Goal: Information Seeking & Learning: Learn about a topic

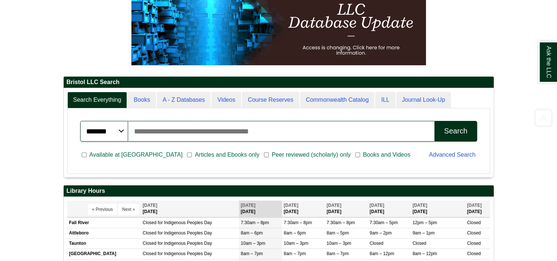
scroll to position [133, 0]
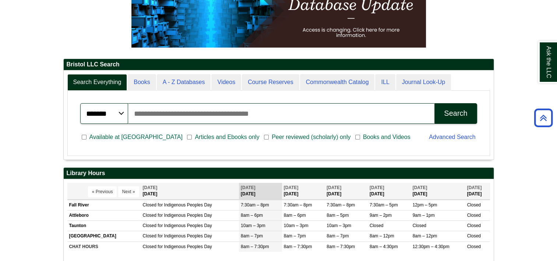
click at [187, 107] on input "Search articles, books, journals & more" at bounding box center [281, 113] width 307 height 21
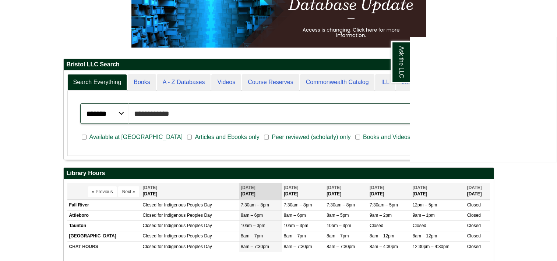
type input "**********"
click at [434, 103] on button "Search" at bounding box center [455, 113] width 42 height 21
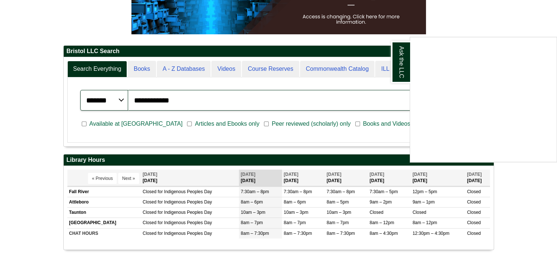
scroll to position [147, 0]
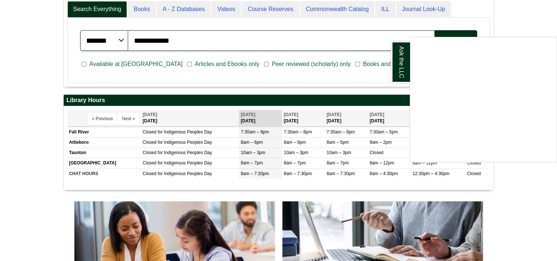
scroll to position [206, 0]
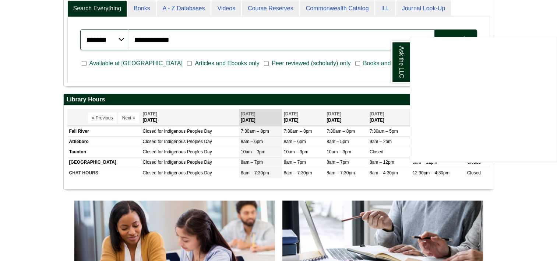
click at [53, 190] on body "Skip to Main Content Toggle navigation Home Access Services Access Services Pol…" at bounding box center [278, 257] width 557 height 926
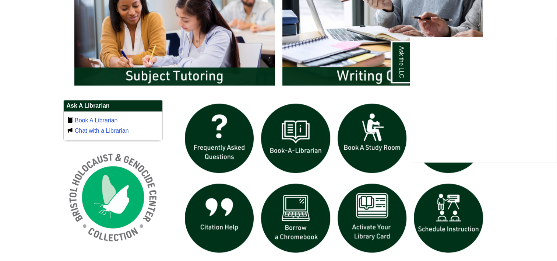
scroll to position [427, 0]
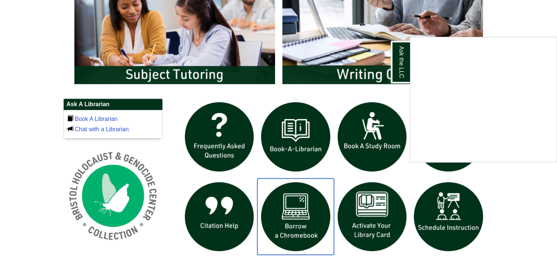
click at [298, 231] on img "slideshow" at bounding box center [295, 216] width 77 height 77
click at [511, 192] on body "Skip to Main Content Toggle navigation Home Access Services Access Services Pol…" at bounding box center [278, 36] width 557 height 926
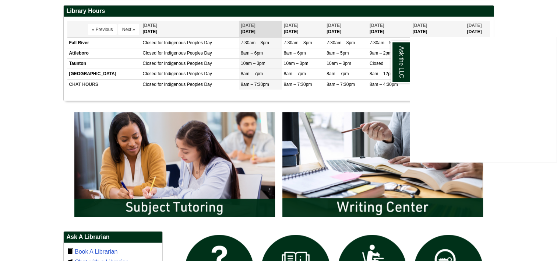
scroll to position [280, 0]
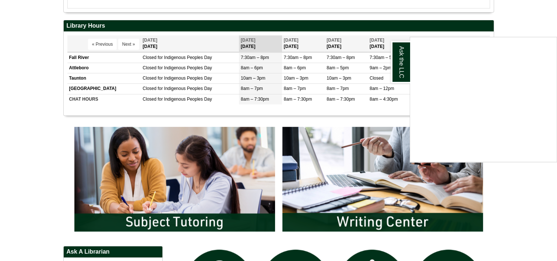
click at [42, 72] on body "Skip to Main Content Toggle navigation Home Access Services Access Services Pol…" at bounding box center [278, 183] width 557 height 926
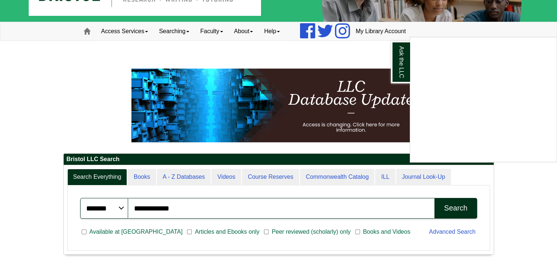
scroll to position [29, 0]
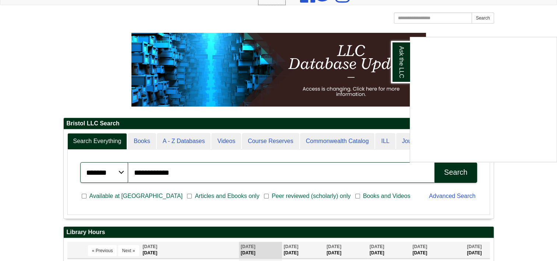
scroll to position [88, 430]
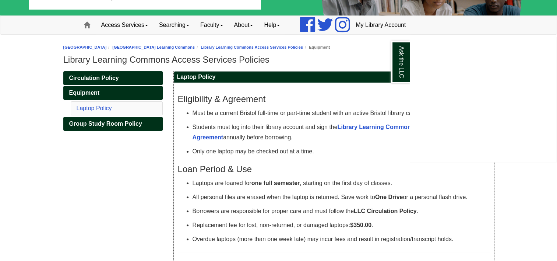
scroll to position [44, 0]
